Goal: Information Seeking & Learning: Learn about a topic

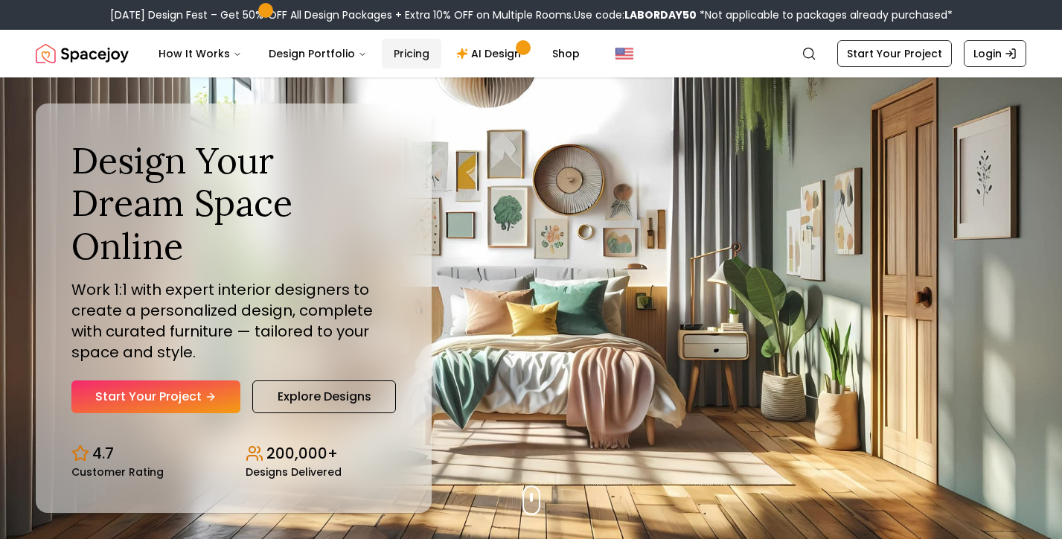
click at [399, 52] on link "Pricing" at bounding box center [412, 54] width 60 height 30
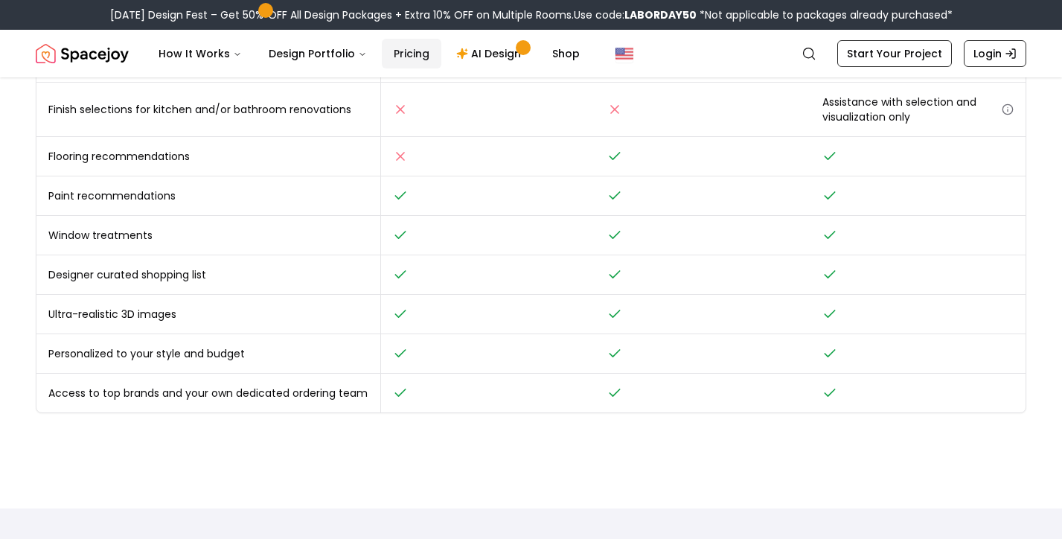
scroll to position [210, 0]
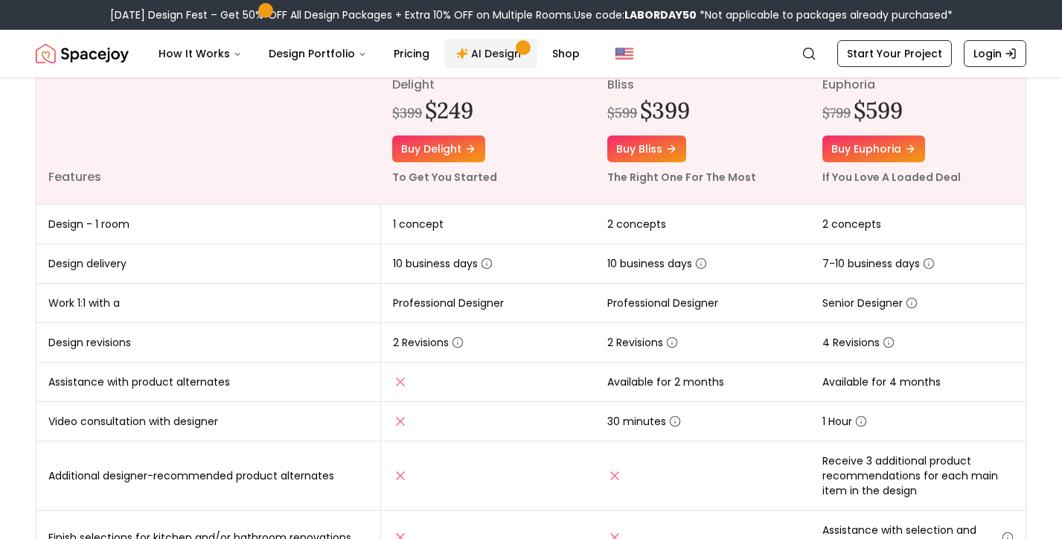
click at [485, 51] on link "AI Design" at bounding box center [490, 54] width 93 height 30
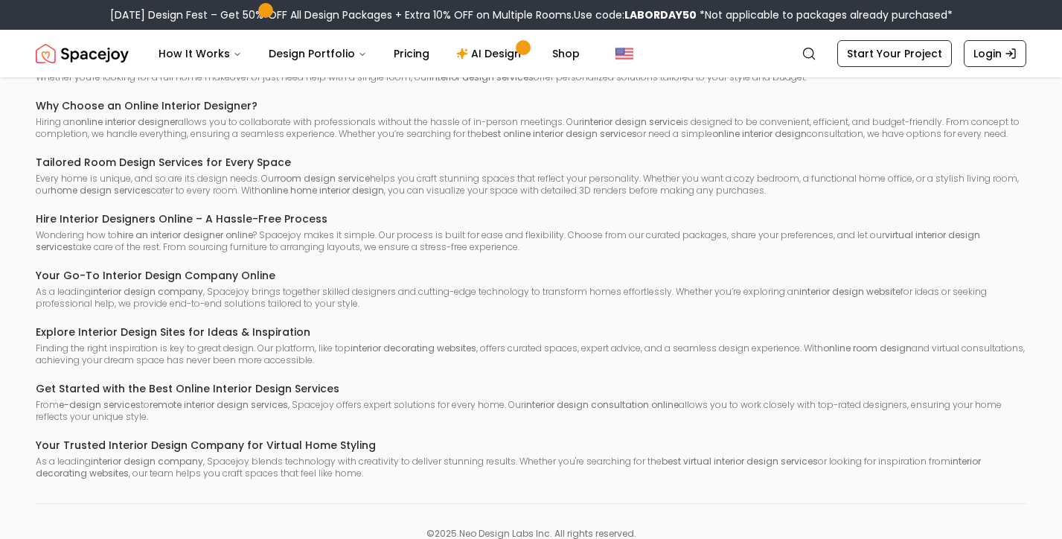
scroll to position [3068, 0]
